Goal: Transaction & Acquisition: Purchase product/service

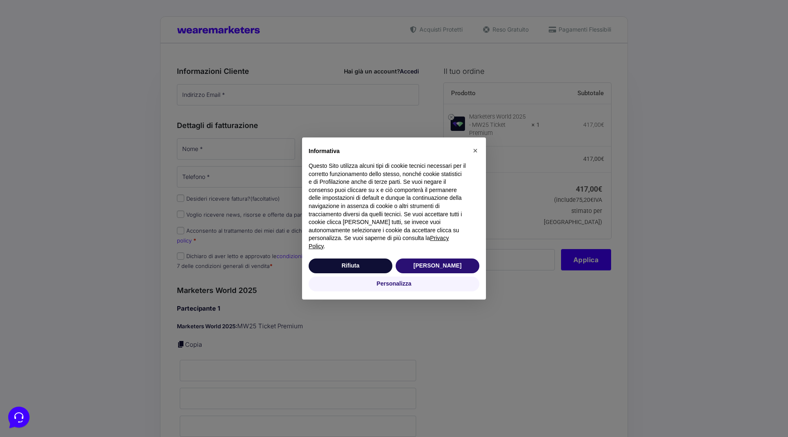
click at [232, 106] on div "× Informativa Questo Sito utilizza alcuni tipi di cookie tecnici necessari per …" at bounding box center [394, 218] width 788 height 437
click at [457, 261] on button "Accetta" at bounding box center [437, 265] width 84 height 15
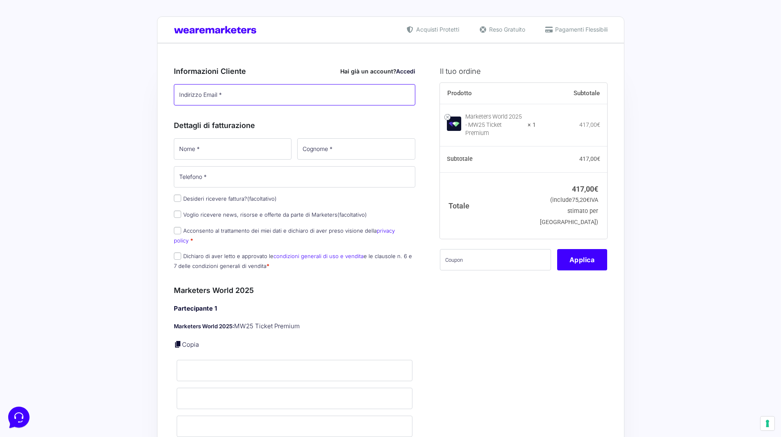
click at [226, 96] on input "Indirizzo Email *" at bounding box center [295, 94] width 242 height 21
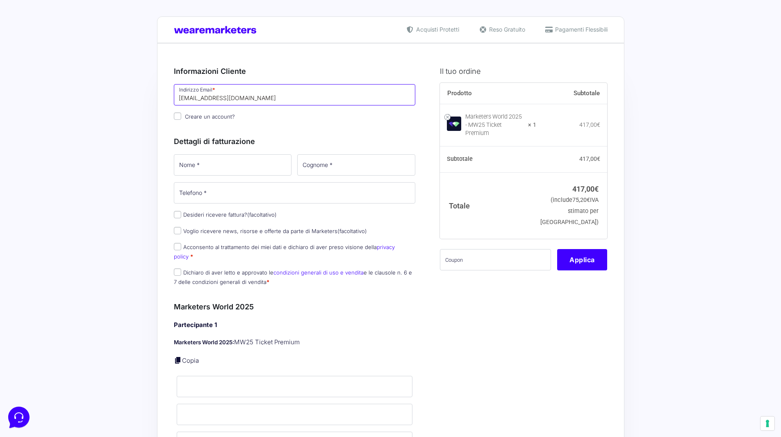
type input "[EMAIL_ADDRESS][DOMAIN_NAME]"
click at [212, 161] on input "Nome *" at bounding box center [233, 164] width 118 height 21
click at [178, 214] on div "Nome * Cognome * Telefono * Desideri ricevere fattura? (facoltativo) Ragione So…" at bounding box center [295, 222] width 248 height 139
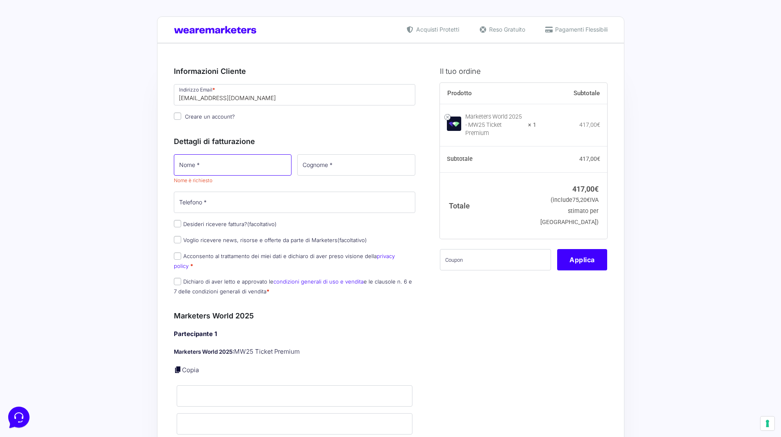
click at [204, 170] on input "Nome *" at bounding box center [233, 164] width 118 height 21
type input "Alice"
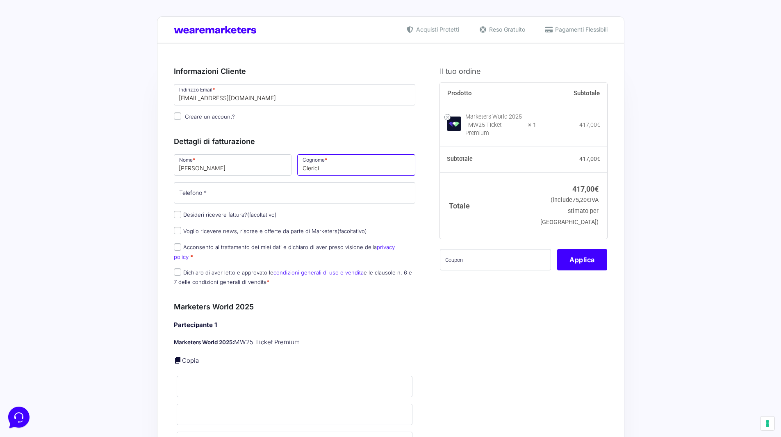
type input "Clerici"
click at [205, 186] on input "Telefono *" at bounding box center [295, 192] width 242 height 21
type input "0532595011"
click at [176, 217] on input "Desideri ricevere fattura? (facoltativo)" at bounding box center [177, 214] width 7 height 7
checkbox input "true"
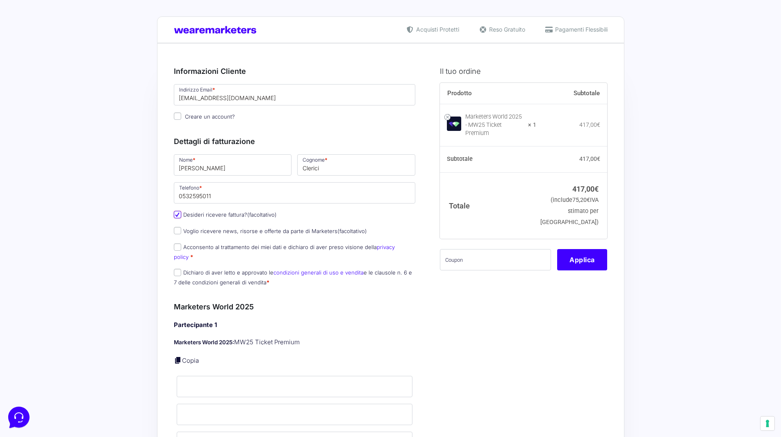
select select "IT"
type input "0000000"
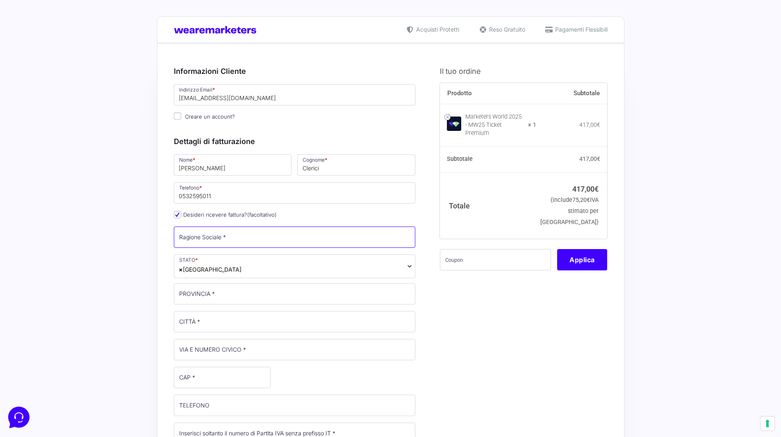
click at [204, 236] on input "Ragione Sociale *" at bounding box center [295, 236] width 242 height 21
type input "Delphi International Srl"
click at [190, 289] on input "PROVINCIA *" at bounding box center [295, 293] width 242 height 21
type input "[GEOGRAPHIC_DATA]"
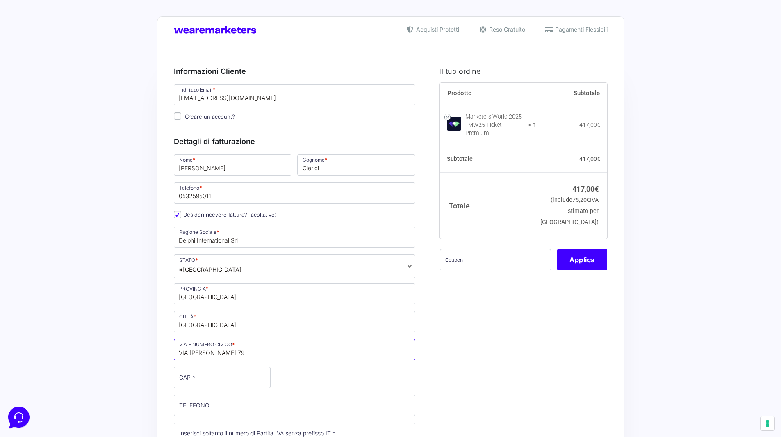
type input "VIA [PERSON_NAME] 79"
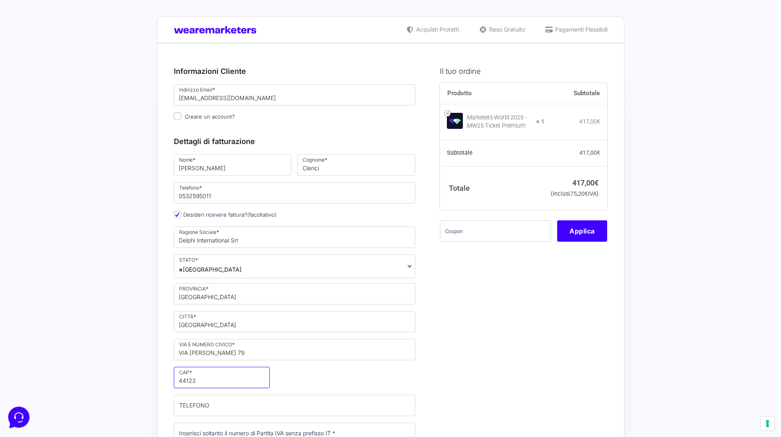
type input "44122"
type input "0532595011"
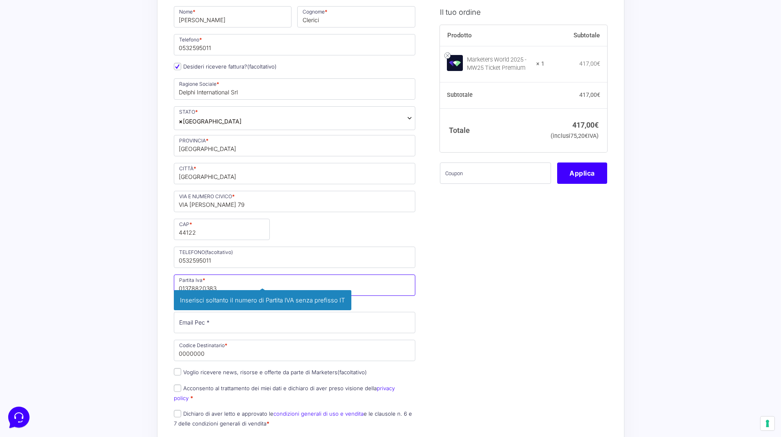
scroll to position [167, 0]
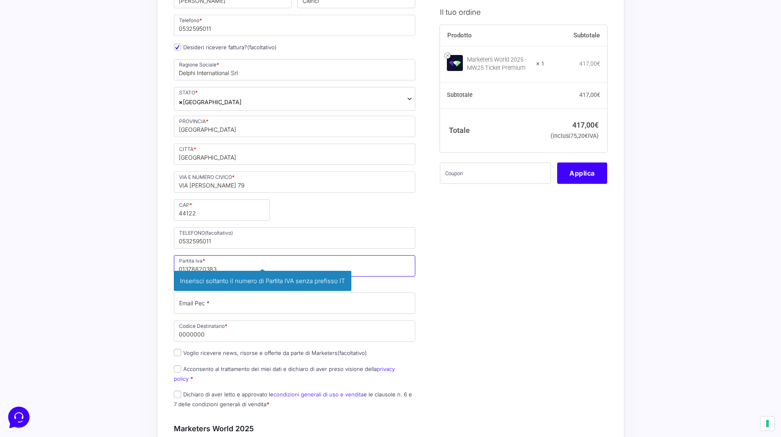
type input "01378820383"
click at [199, 306] on input "Email Pec *" at bounding box center [295, 302] width 242 height 21
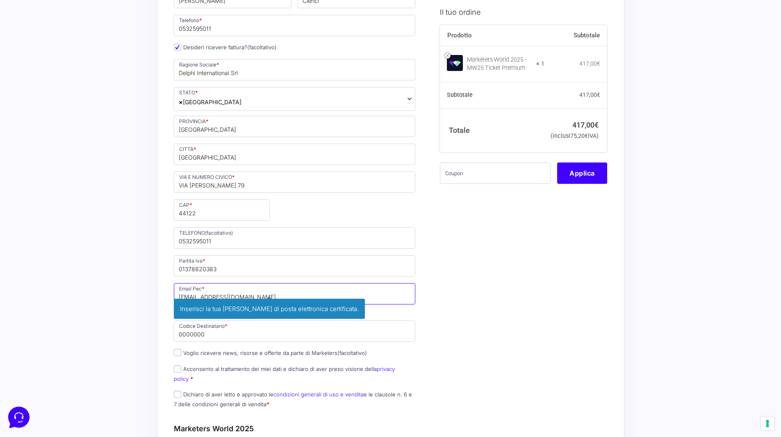
type input "[EMAIL_ADDRESS][DOMAIN_NAME]"
click at [195, 334] on input "0000000" at bounding box center [295, 330] width 242 height 21
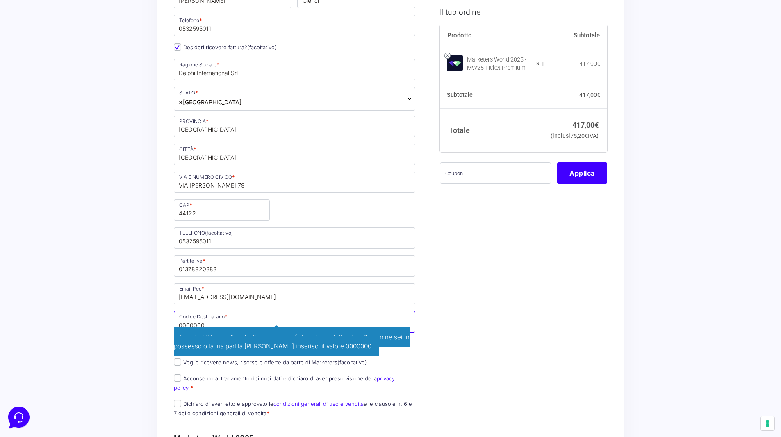
click at [198, 321] on input "0000000" at bounding box center [295, 321] width 242 height 21
drag, startPoint x: 205, startPoint y: 327, endPoint x: 35, endPoint y: 313, distance: 170.4
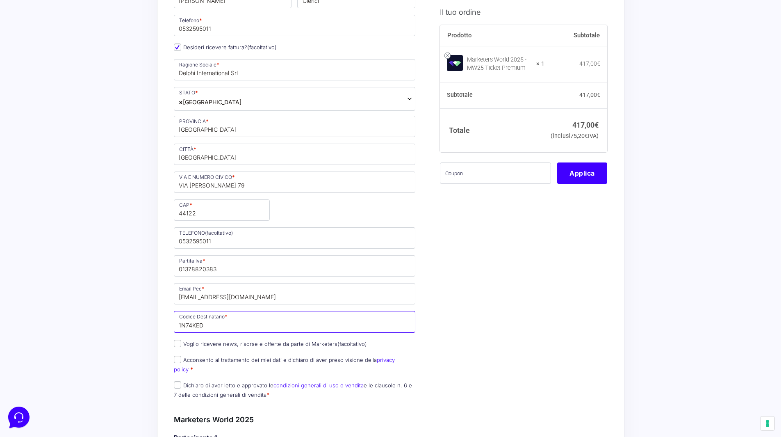
type input "1N74KED"
click at [176, 361] on input "Acconsento al trattamento dei miei dati e dichiaro di aver preso visione della …" at bounding box center [177, 359] width 7 height 7
checkbox input "true"
click at [180, 380] on p "Dichiaro di aver letto e approvato le condizioni generali di uso e vendita e le…" at bounding box center [295, 389] width 248 height 21
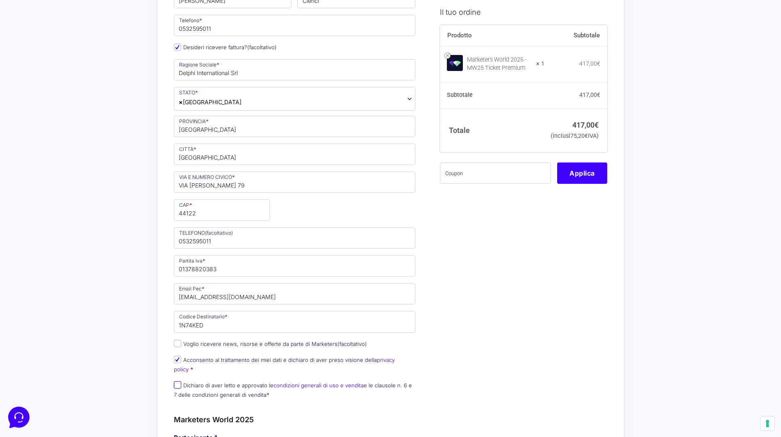
click at [177, 381] on input "Dichiaro di aver letto e approvato le condizioni generali di uso e vendita e le…" at bounding box center [177, 384] width 7 height 7
checkbox input "true"
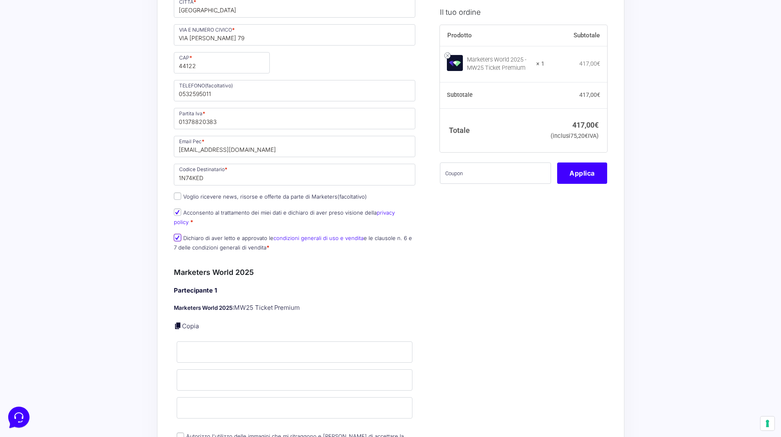
scroll to position [372, 0]
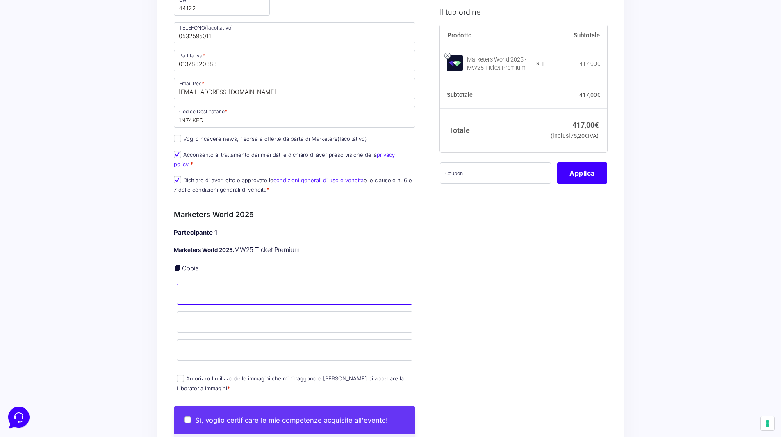
click at [201, 285] on input "Nome *" at bounding box center [295, 293] width 236 height 21
type input "Alice"
type input "Clerici"
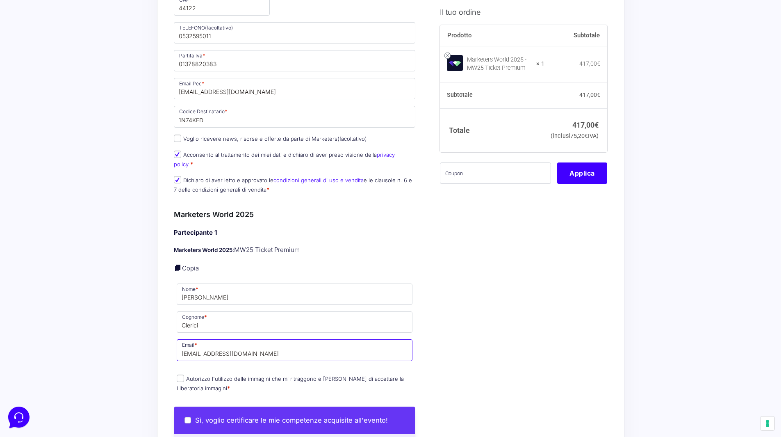
type input "[EMAIL_ADDRESS][DOMAIN_NAME]"
drag, startPoint x: 174, startPoint y: 373, endPoint x: 180, endPoint y: 373, distance: 6.6
click at [177, 373] on p "Autorizzo l'utilizzo delle immagini che mi ritraggono e dichiaro di accettare l…" at bounding box center [295, 383] width 242 height 21
click at [181, 375] on input "Autorizzo l'utilizzo delle immagini che mi ritraggono e dichiaro di accettare l…" at bounding box center [180, 378] width 7 height 7
checkbox input "true"
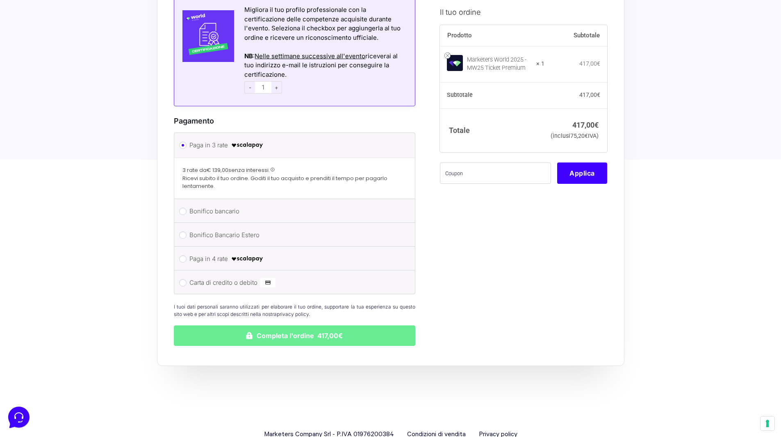
scroll to position [852, 0]
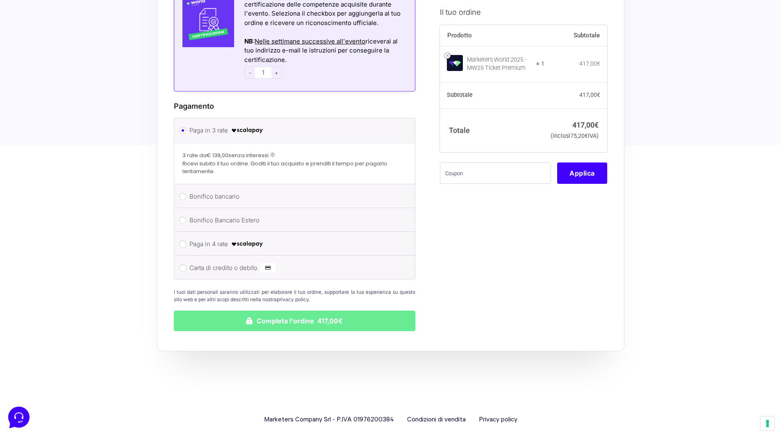
click at [186, 262] on li "Carta di credito o debito Ricorda informazioni di pagamento per gli ordini futu…" at bounding box center [294, 267] width 241 height 23
click at [184, 264] on input "Carta di credito o debito" at bounding box center [182, 267] width 7 height 7
radio input "true"
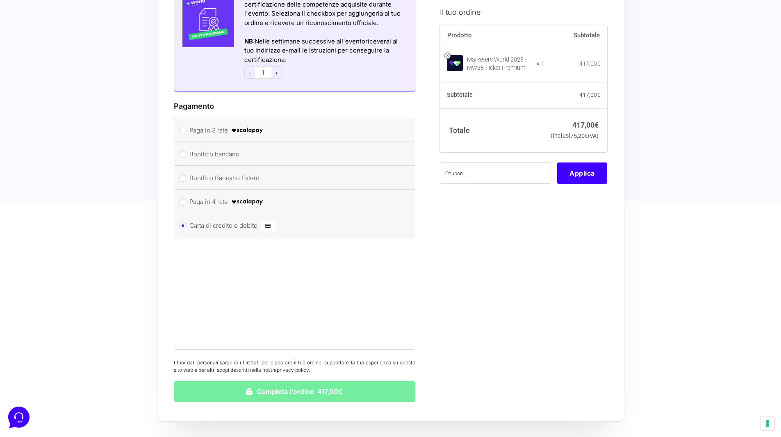
click at [288, 381] on button "Completa l'ordine 417,00€" at bounding box center [295, 391] width 242 height 21
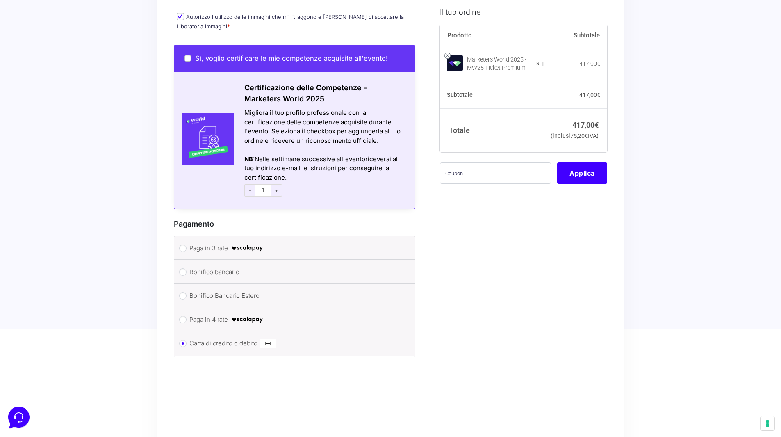
scroll to position [943, 0]
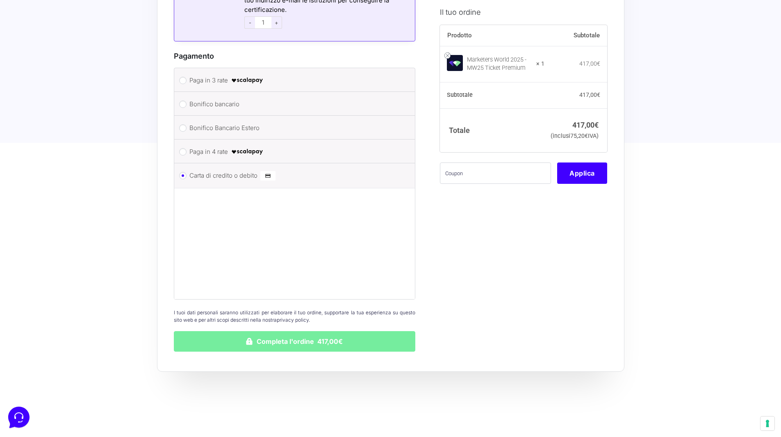
click at [271, 340] on button "Completa l'ordine 417,00€" at bounding box center [295, 341] width 242 height 21
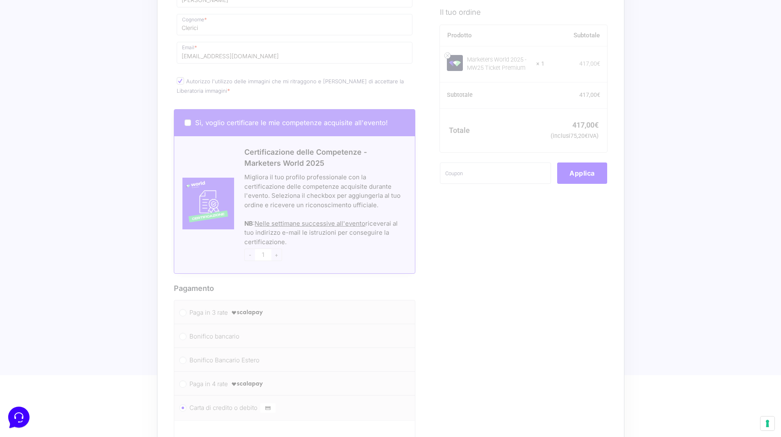
scroll to position [656, 0]
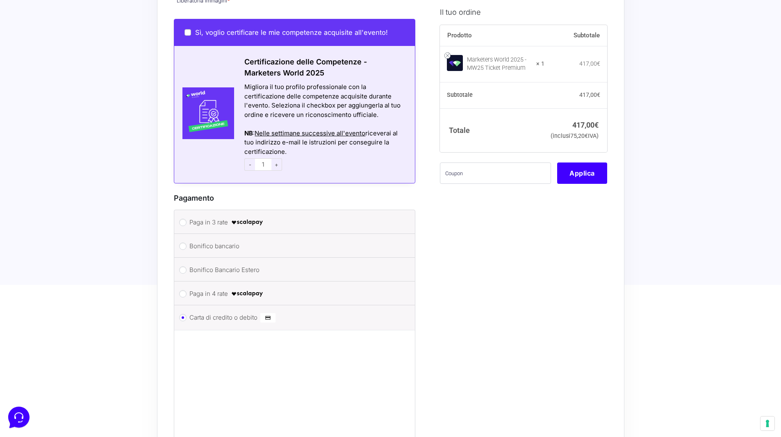
scroll to position [843, 0]
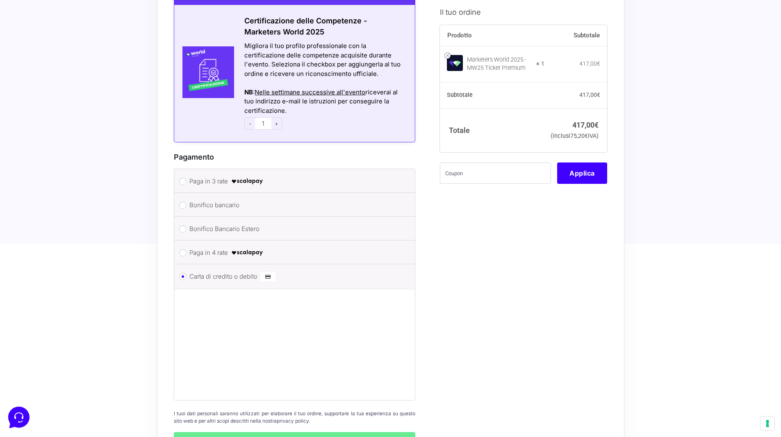
click at [261, 422] on div "I tuoi dati personali saranno utilizzati per elaborare il tuo ordine, supportar…" at bounding box center [295, 428] width 242 height 49
click at [261, 432] on button "Completa l'ordine 417,00€" at bounding box center [295, 442] width 242 height 21
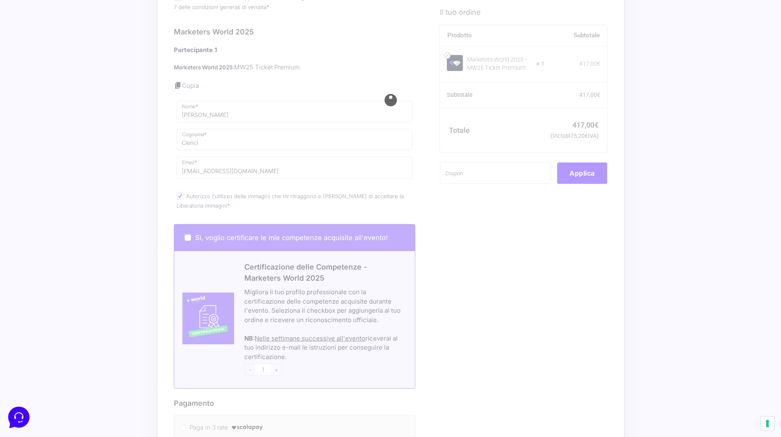
scroll to position [473, 0]
